Goal: Task Accomplishment & Management: Manage account settings

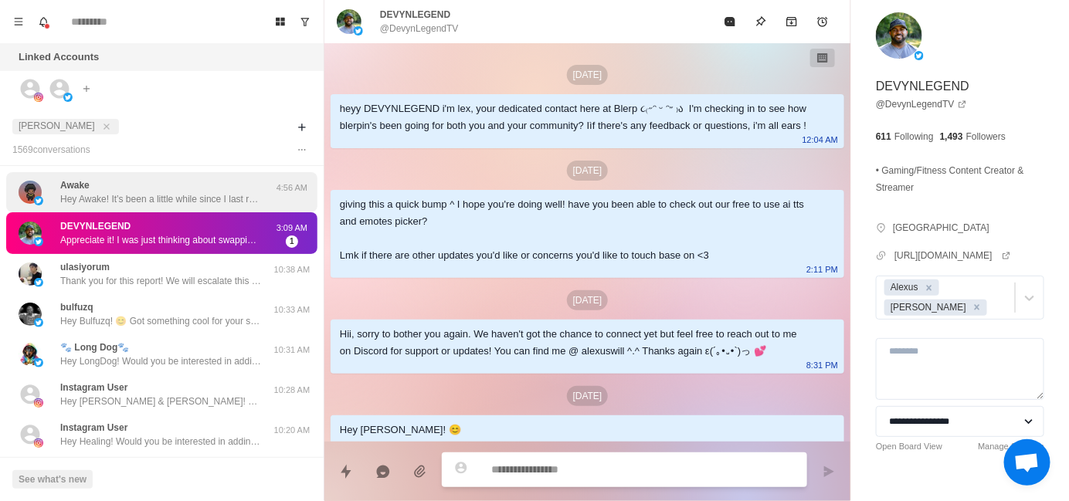
scroll to position [229, 0]
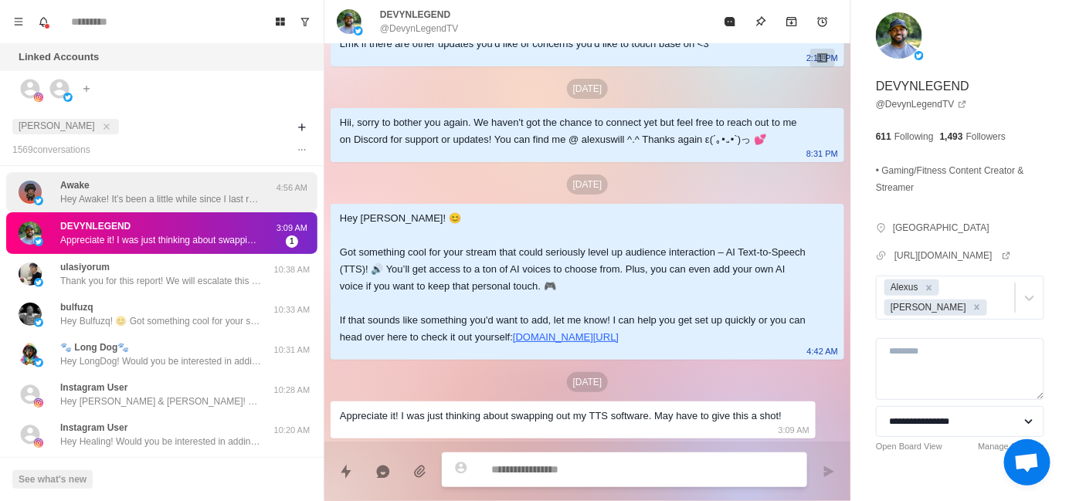
click at [133, 186] on div "Awake Hey Awake! It’s been a little while since I last reached out — just wante…" at bounding box center [160, 192] width 201 height 28
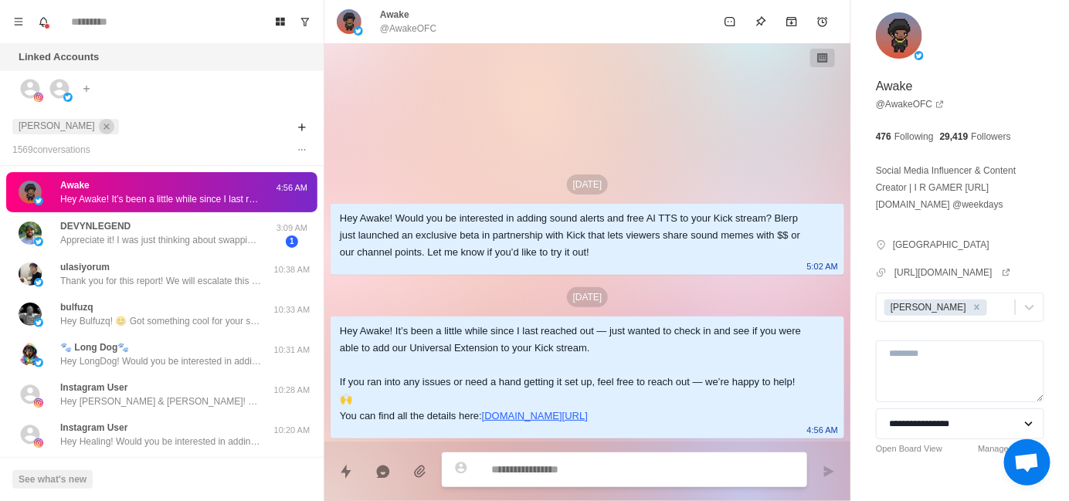
click at [101, 126] on icon "close" at bounding box center [106, 126] width 11 height 11
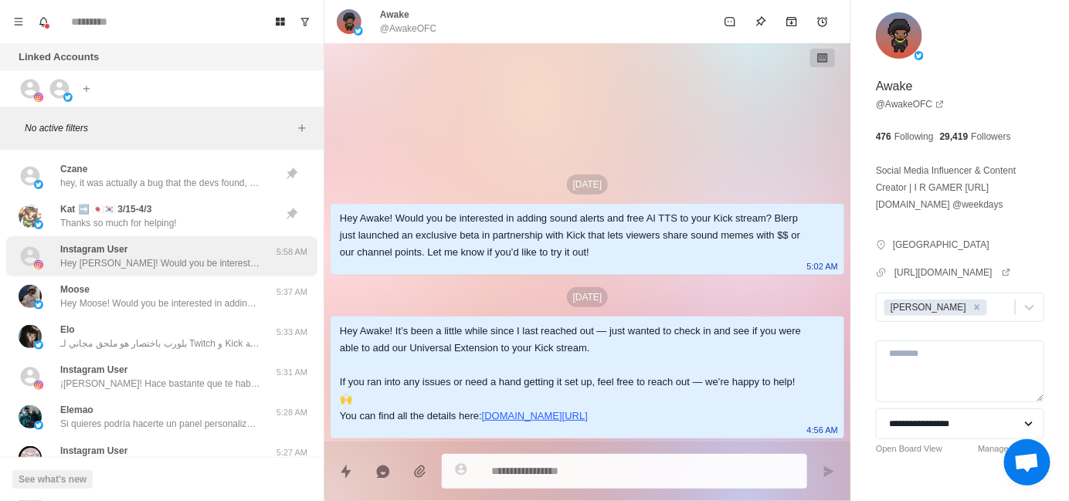
click at [166, 264] on p "Hey [PERSON_NAME]! Would you be interested in adding sound alerts, free AI TTS …" at bounding box center [160, 263] width 201 height 14
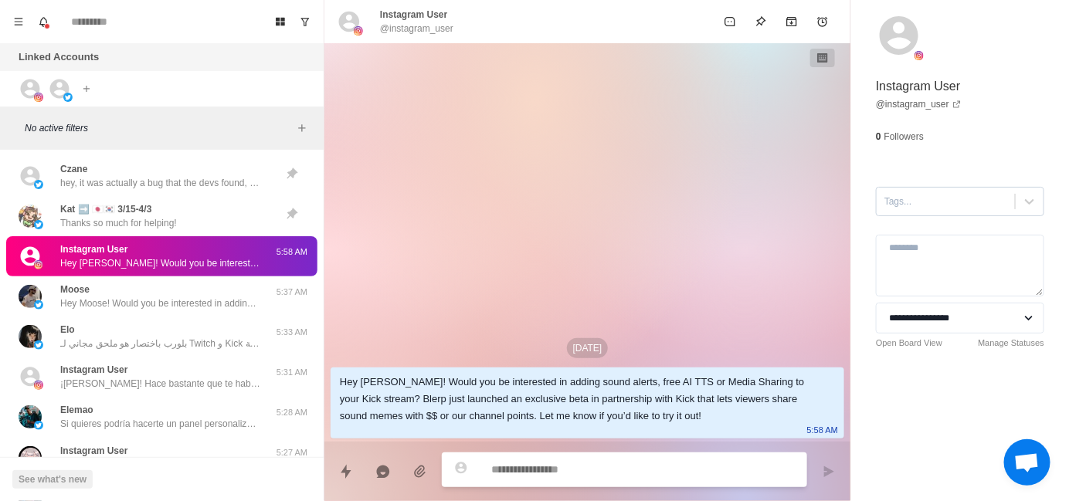
click at [914, 201] on div at bounding box center [945, 201] width 123 height 17
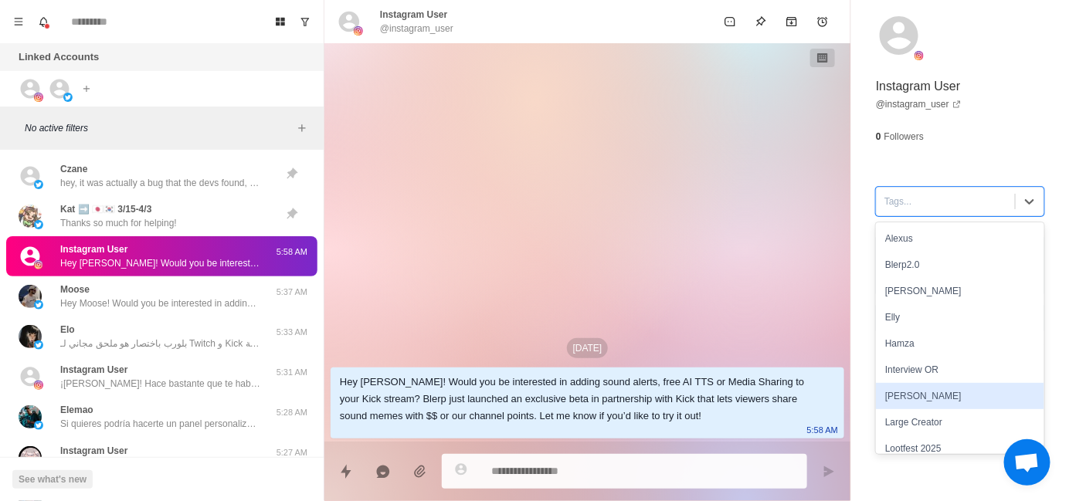
click at [921, 387] on div "[PERSON_NAME]" at bounding box center [960, 396] width 168 height 26
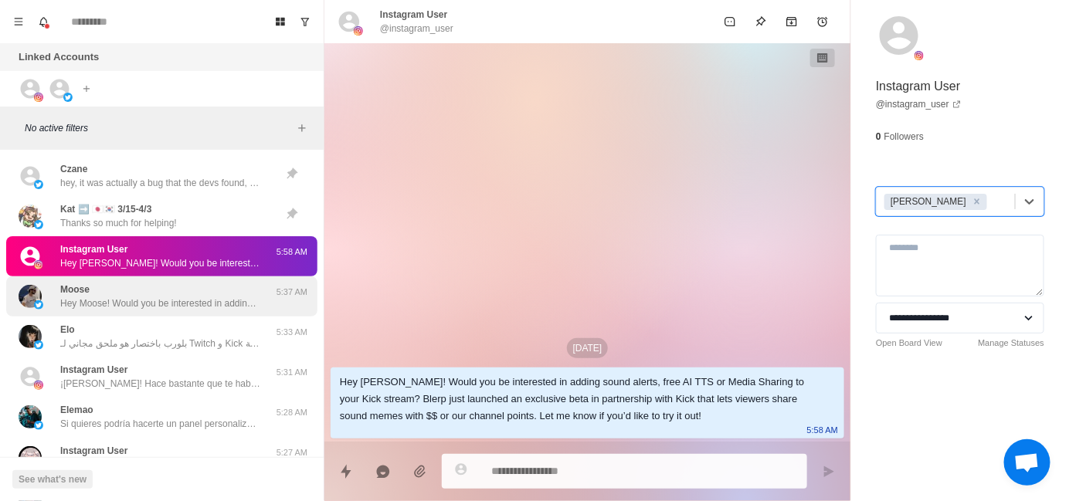
click at [178, 291] on div "Moose Hey Moose! Would you be interested in adding sound alerts, free AI TTS or…" at bounding box center [160, 297] width 201 height 28
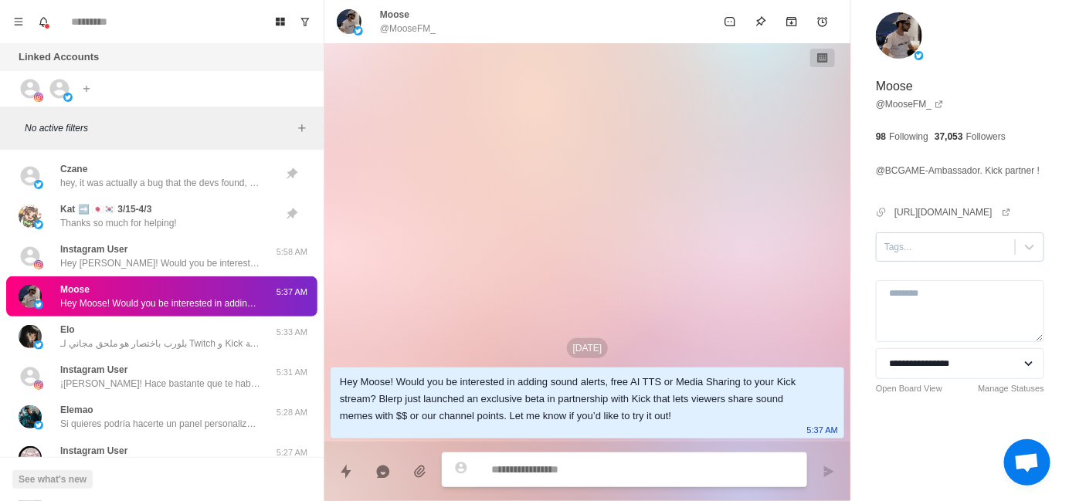
click at [897, 259] on div "Tags..." at bounding box center [946, 247] width 138 height 23
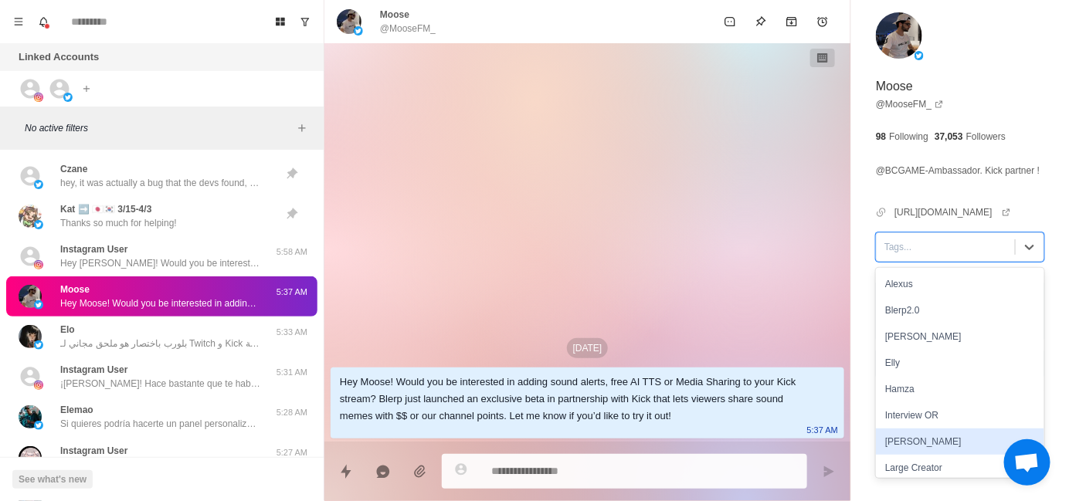
click at [908, 455] on div "[PERSON_NAME]" at bounding box center [960, 442] width 168 height 26
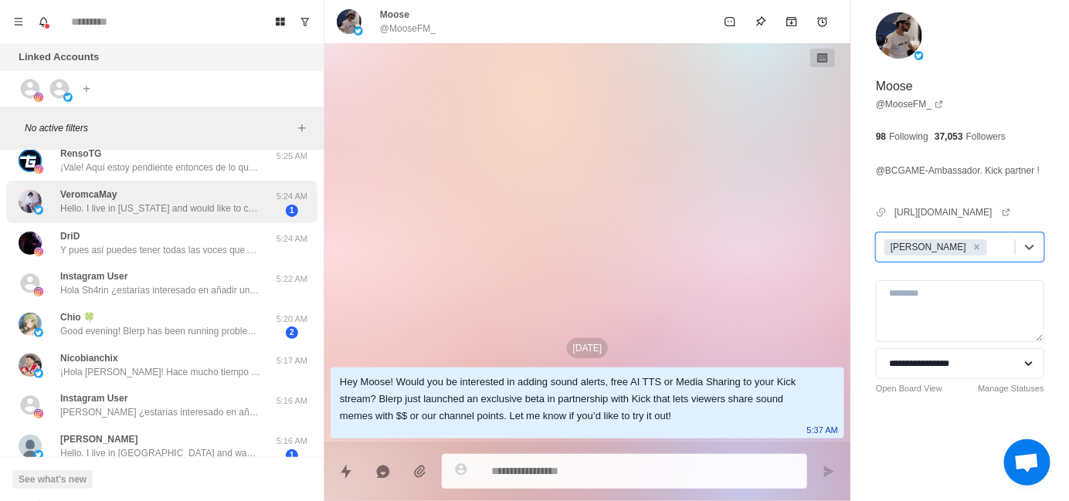
scroll to position [386, 0]
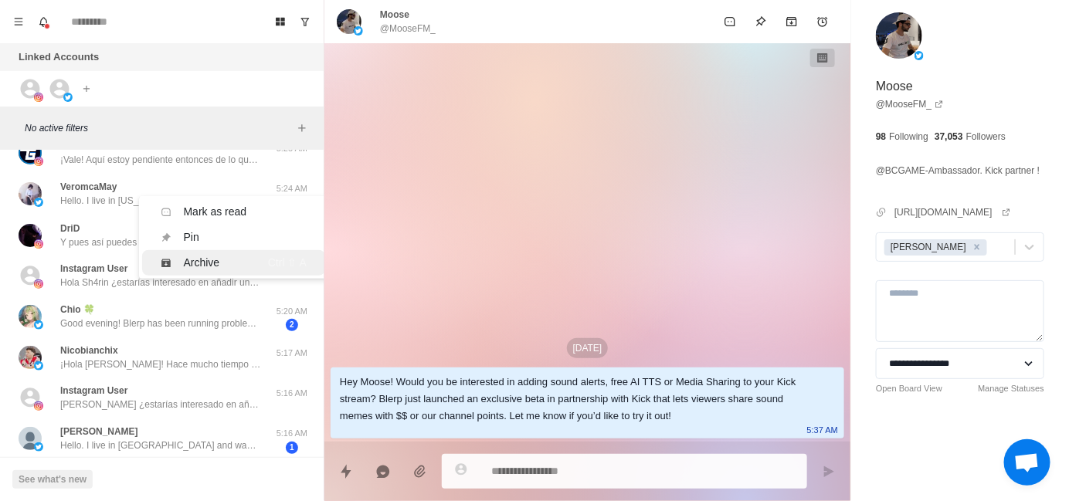
click at [199, 261] on div "Archive" at bounding box center [202, 263] width 36 height 16
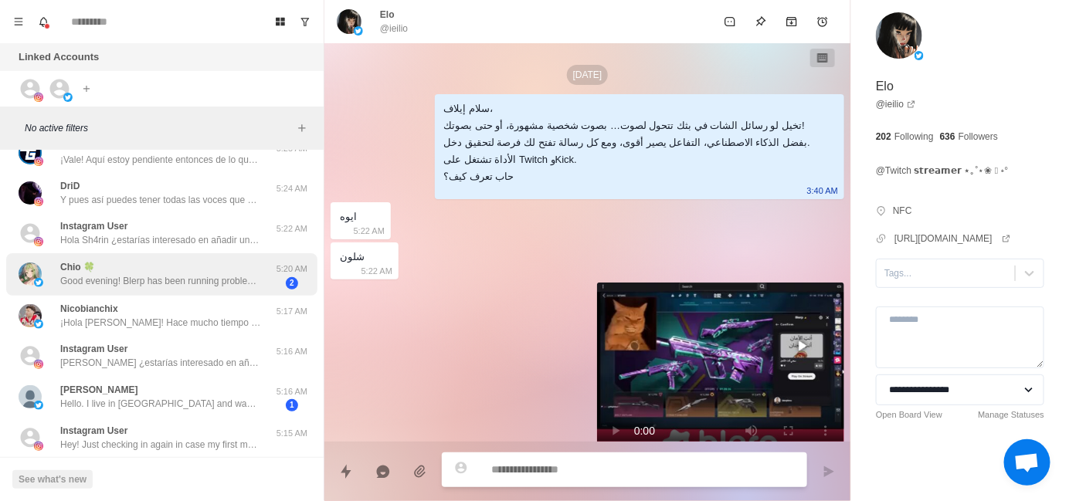
click at [161, 291] on div "Chio 🍀 Good evening! Blerp has been running problem-free the past two streams 😊…" at bounding box center [161, 274] width 311 height 42
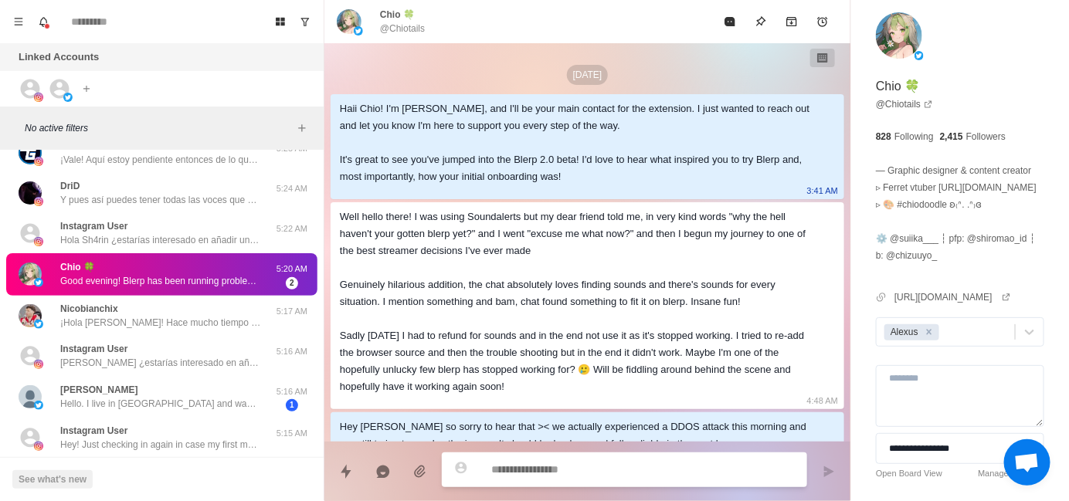
scroll to position [203, 0]
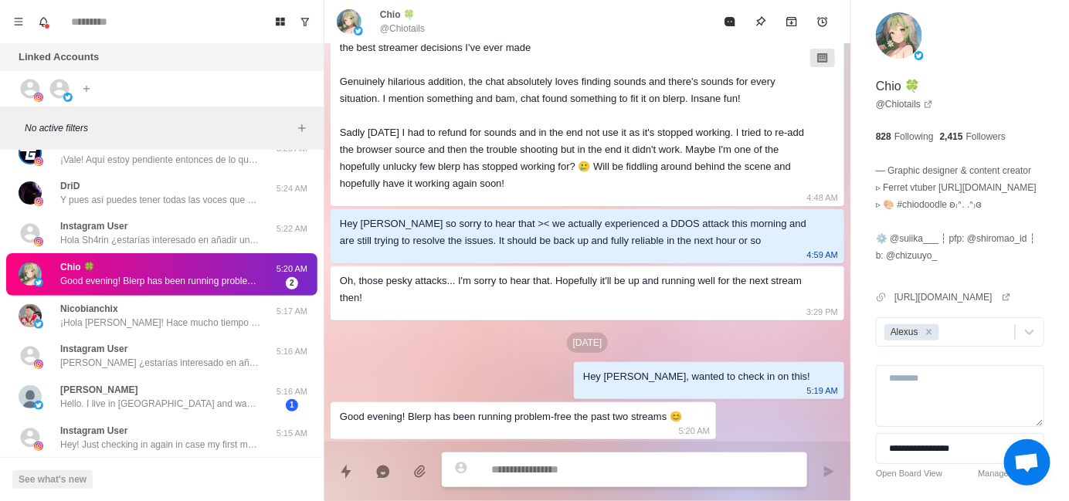
click at [438, 339] on div "[DATE]" at bounding box center [588, 343] width 514 height 20
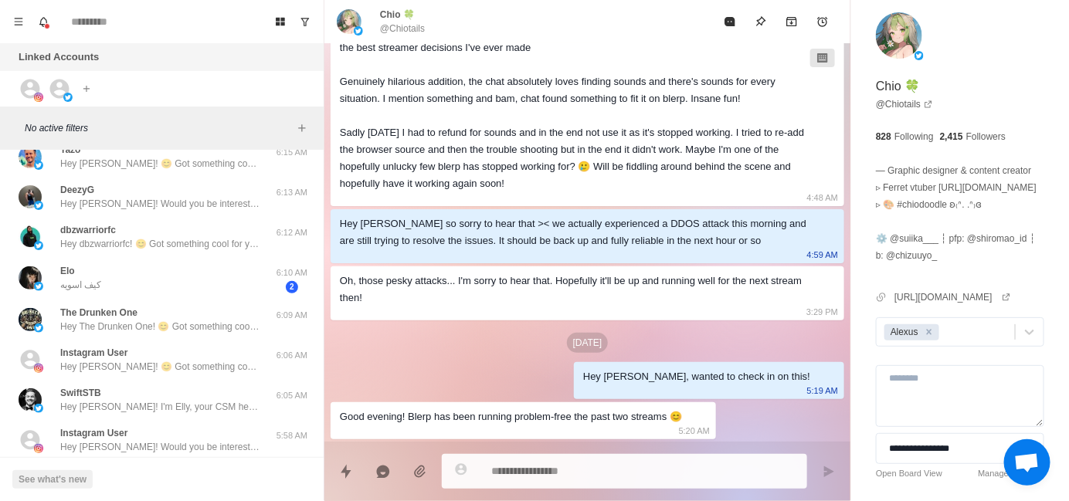
type textarea "*"
